Goal: Task Accomplishment & Management: Manage account settings

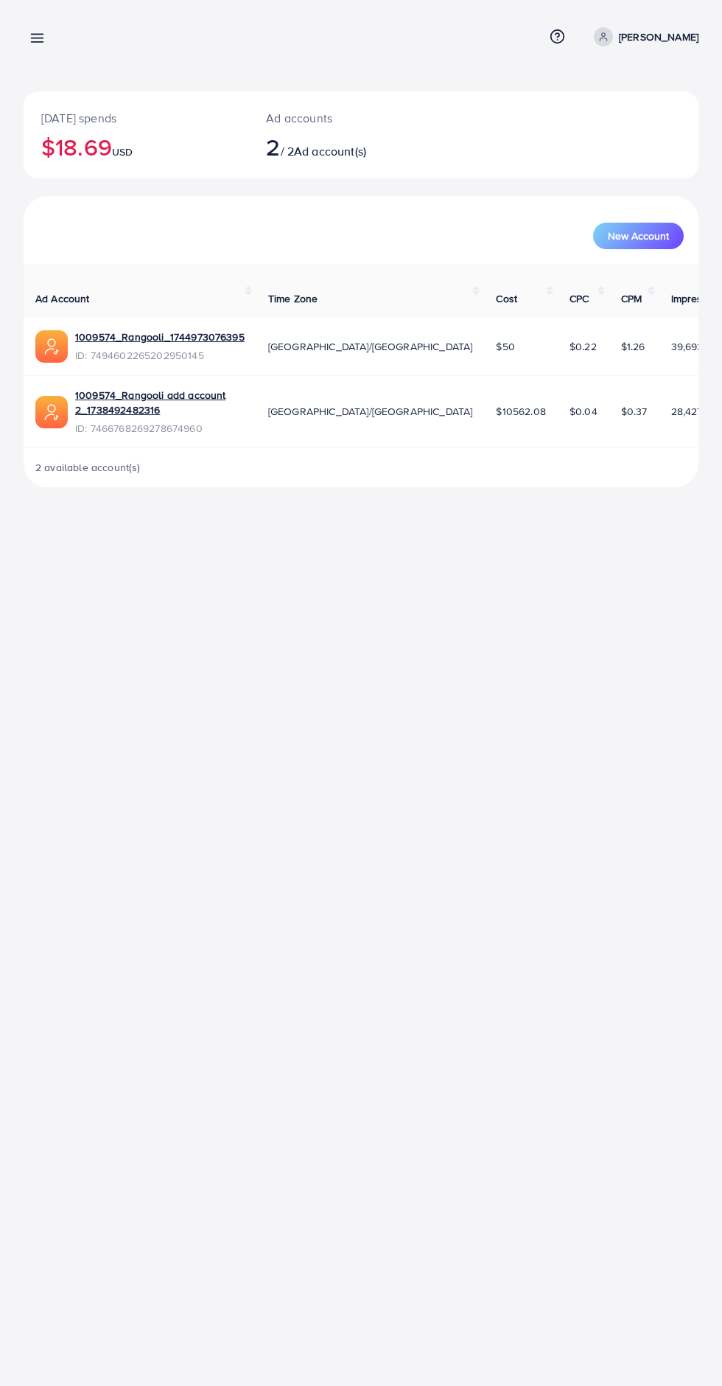
click at [34, 29] on link at bounding box center [34, 37] width 21 height 18
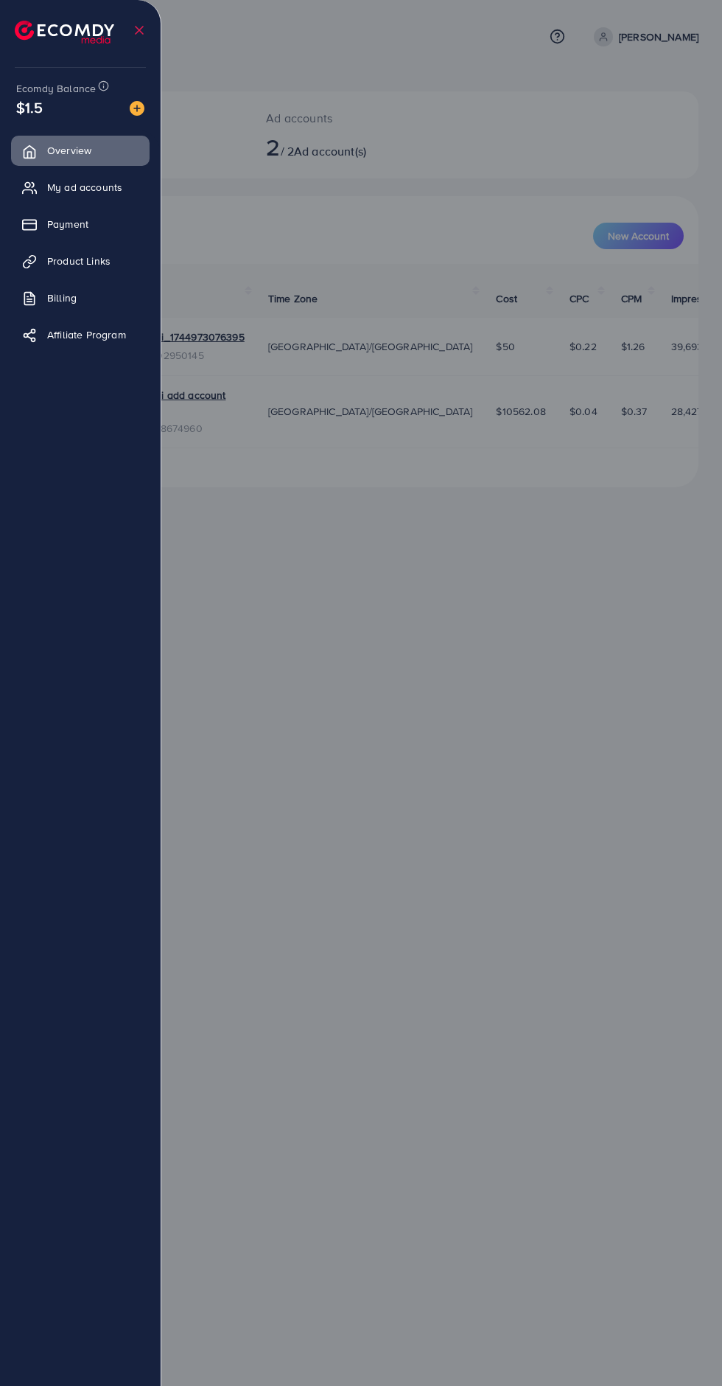
click at [331, 699] on div at bounding box center [361, 831] width 722 height 1663
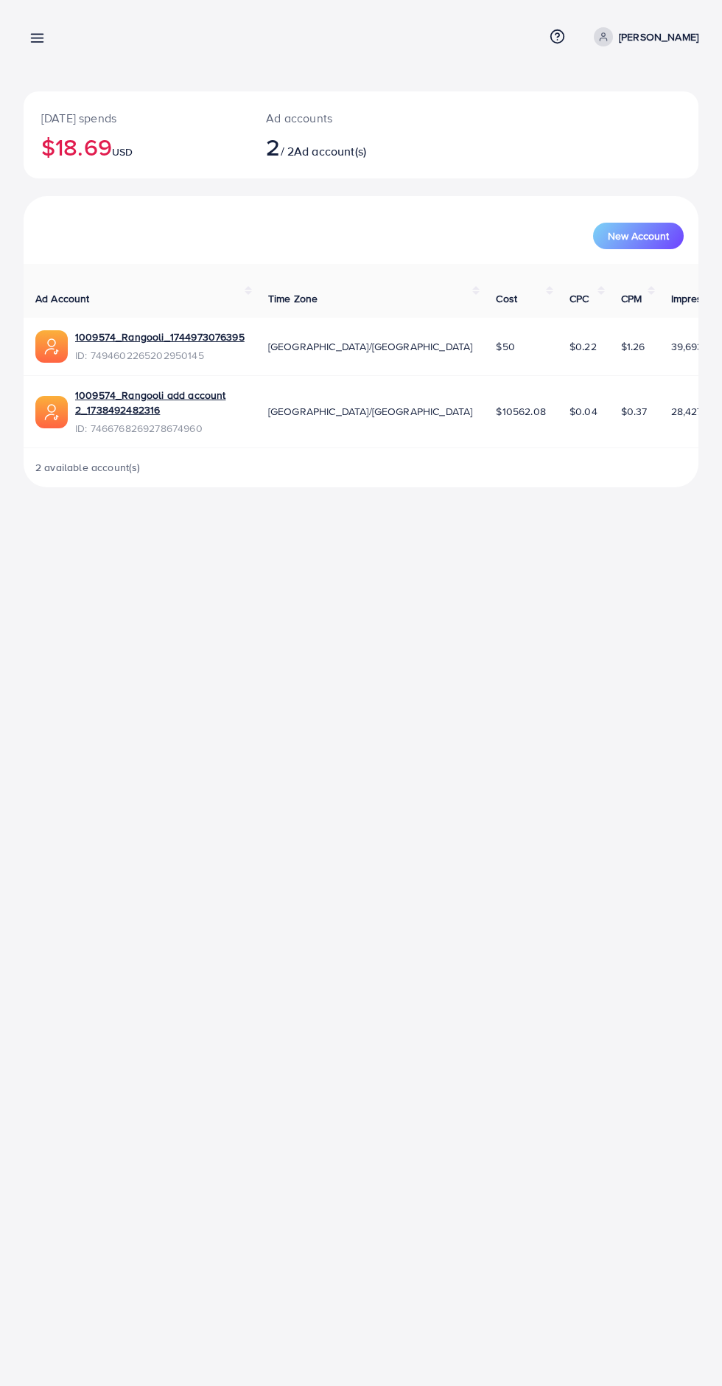
click at [37, 38] on line at bounding box center [38, 38] width 12 height 0
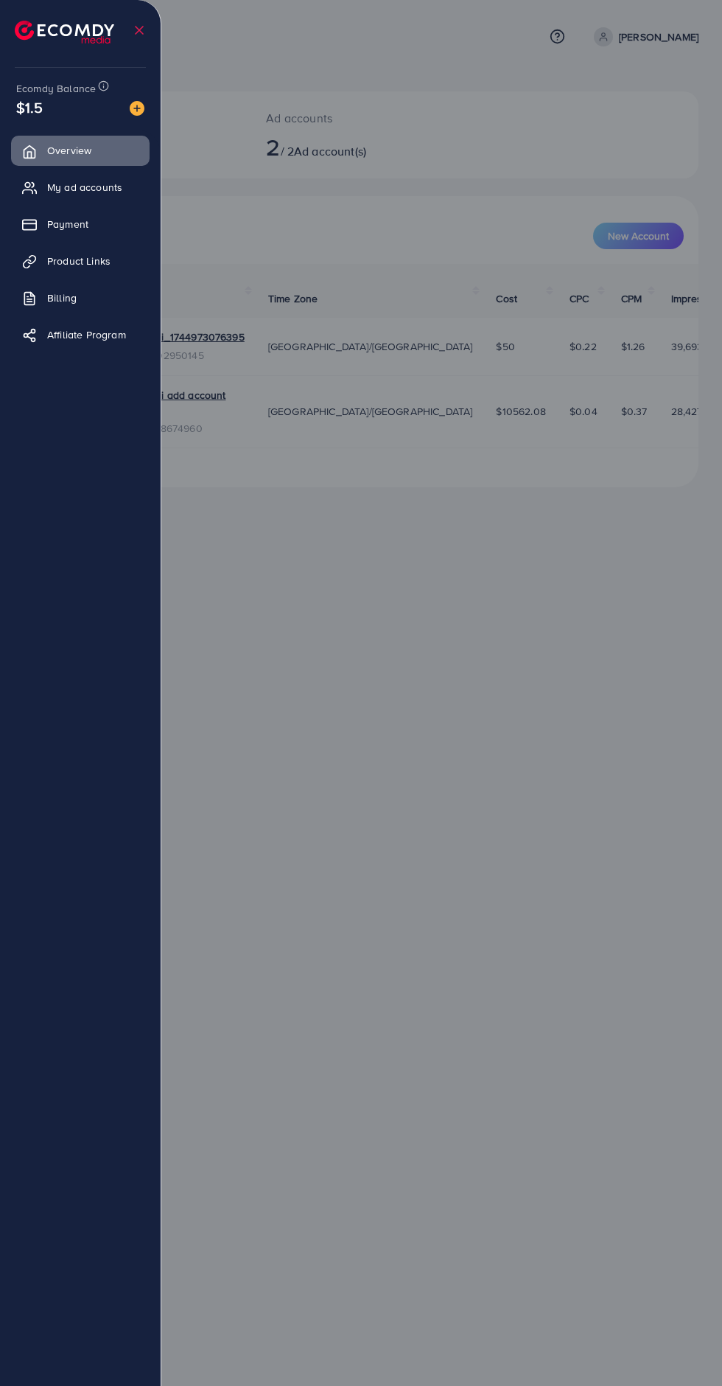
click at [79, 187] on span "My ad accounts" at bounding box center [84, 187] width 75 height 15
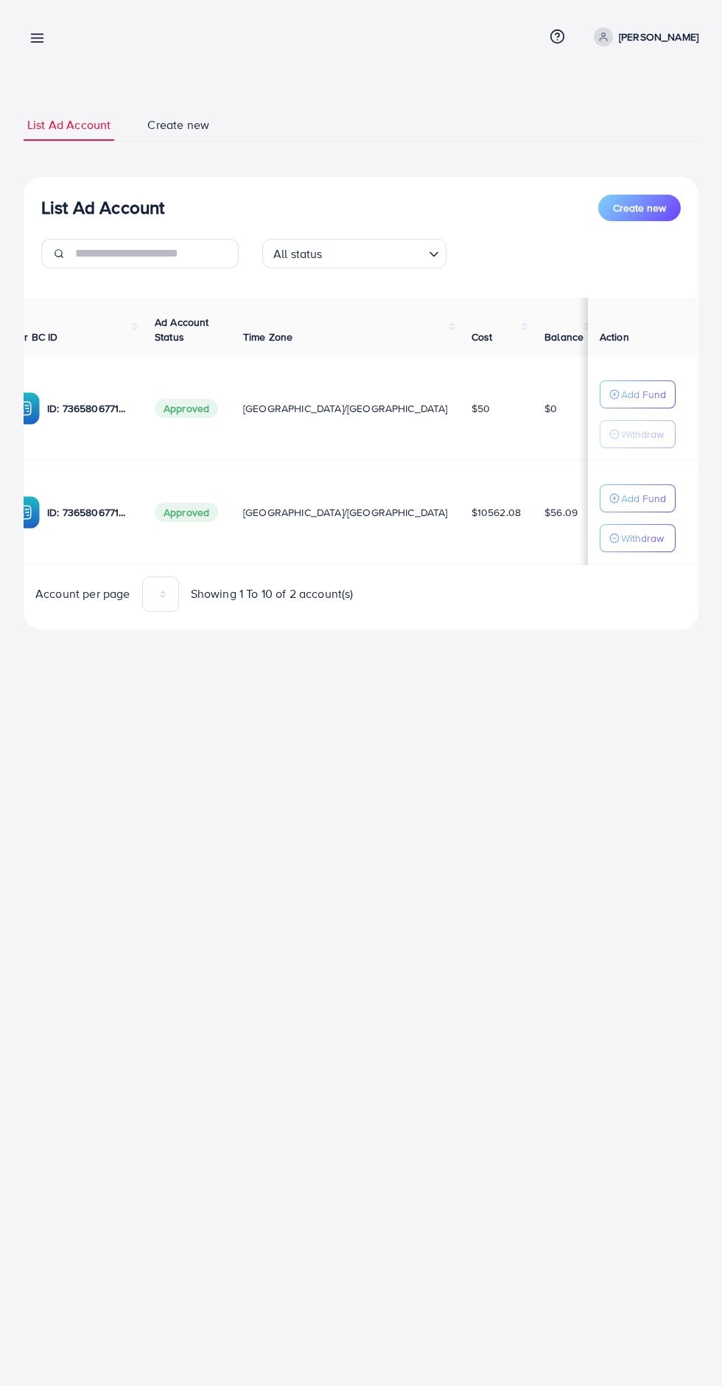
scroll to position [0, 241]
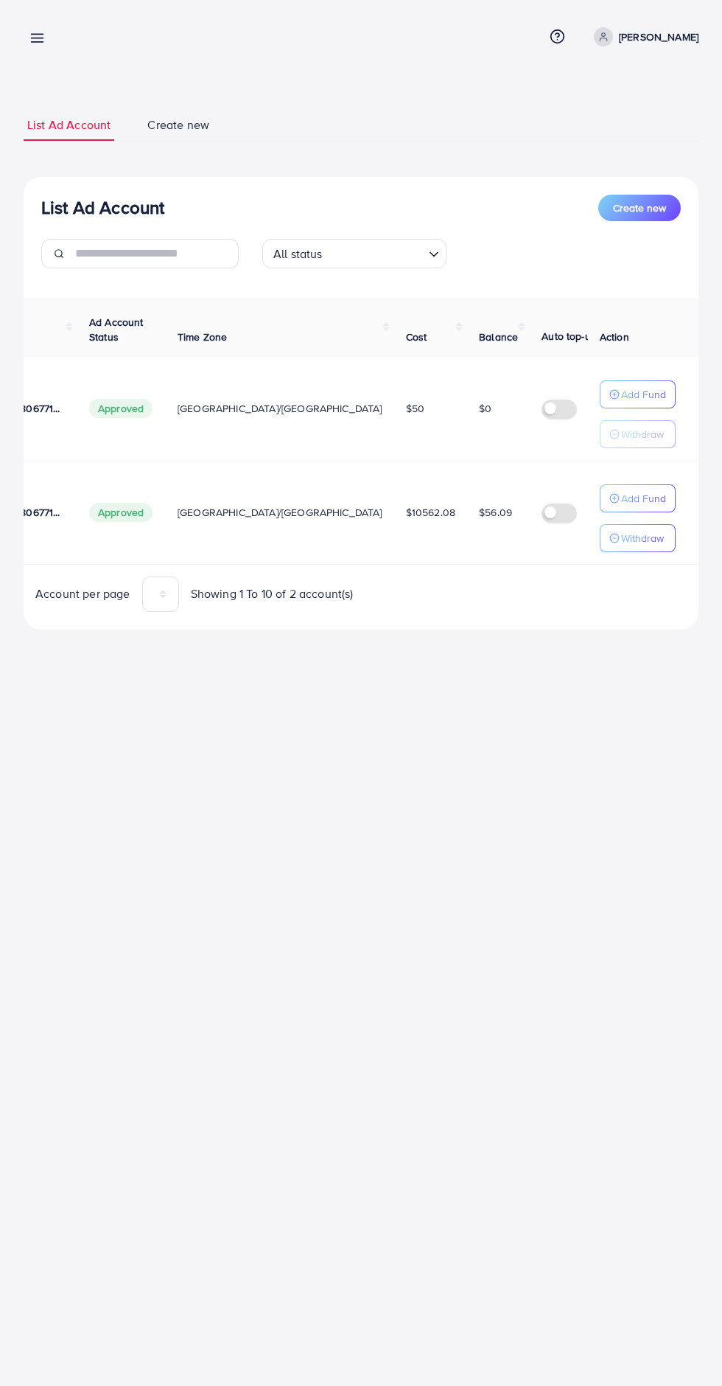
click at [628, 537] on p "Withdraw" at bounding box center [642, 538] width 43 height 18
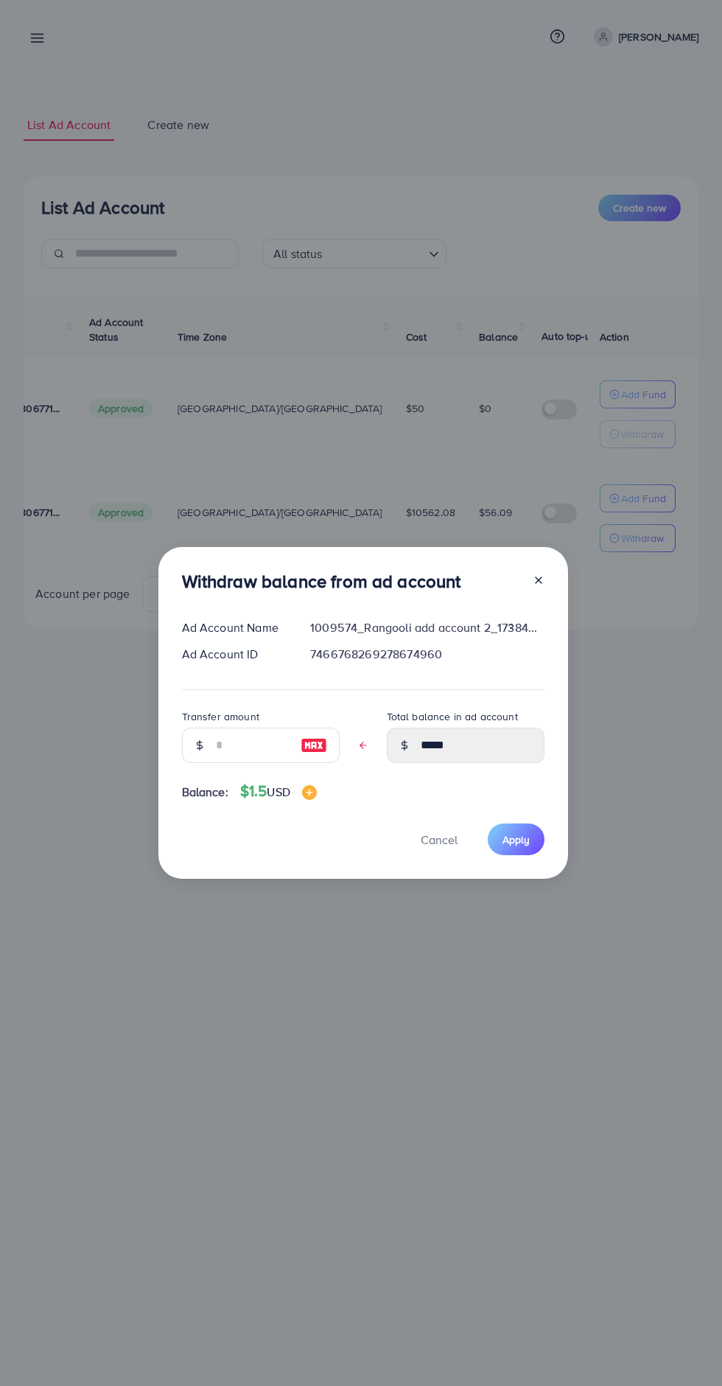
click at [160, 364] on div "Withdraw balance from ad account Ad Account Name 1009574_Rangooli add account 2…" at bounding box center [361, 693] width 722 height 1386
